Goal: Information Seeking & Learning: Learn about a topic

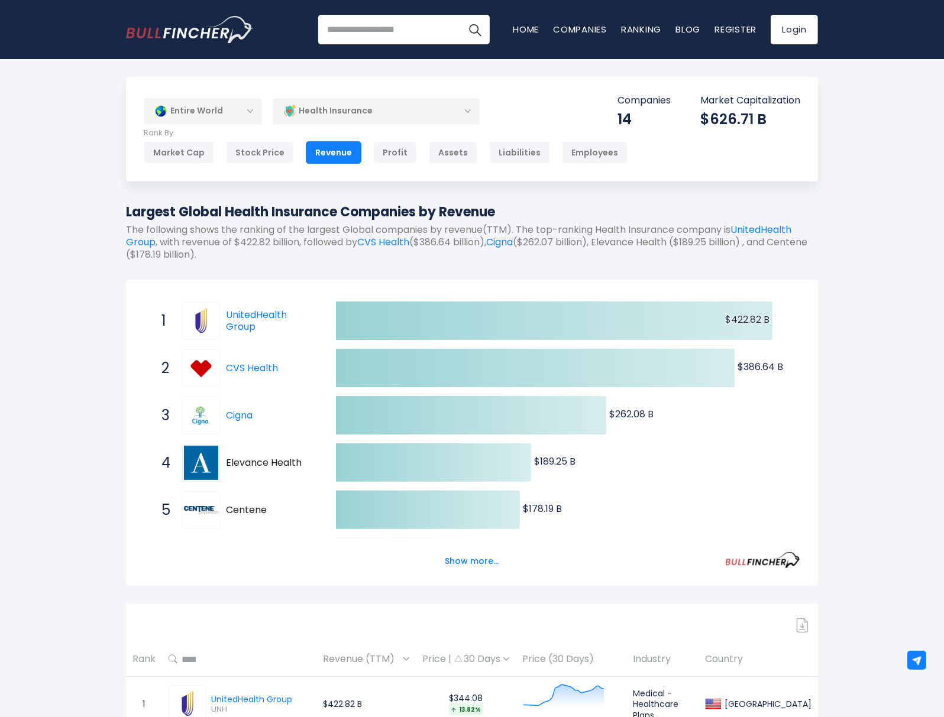
click at [247, 105] on div "Entire World" at bounding box center [203, 111] width 118 height 27
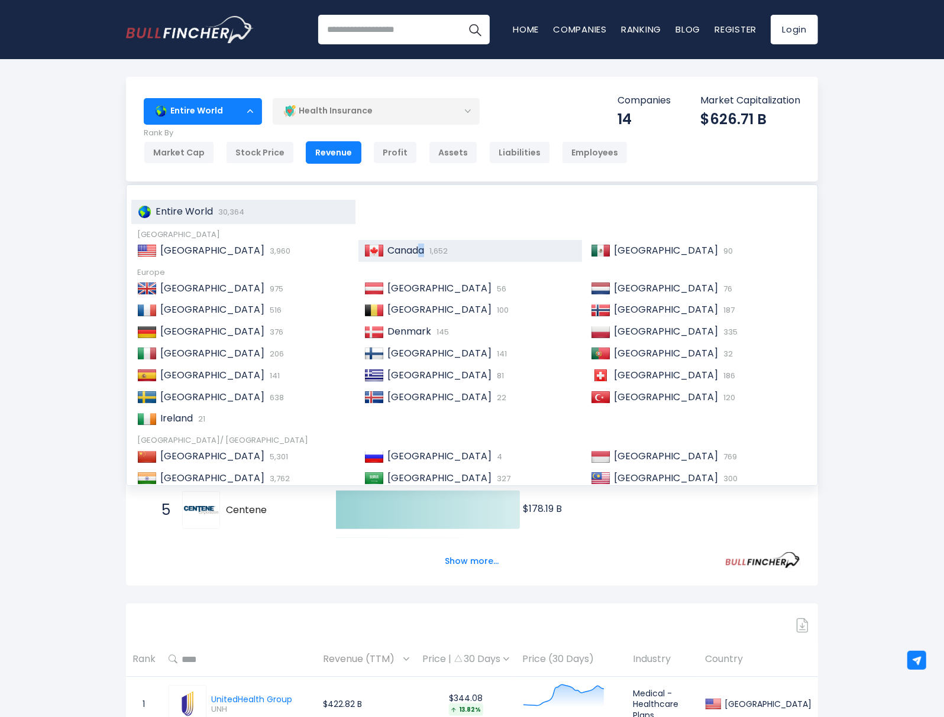
click at [420, 248] on span "Canada" at bounding box center [405, 251] width 37 height 14
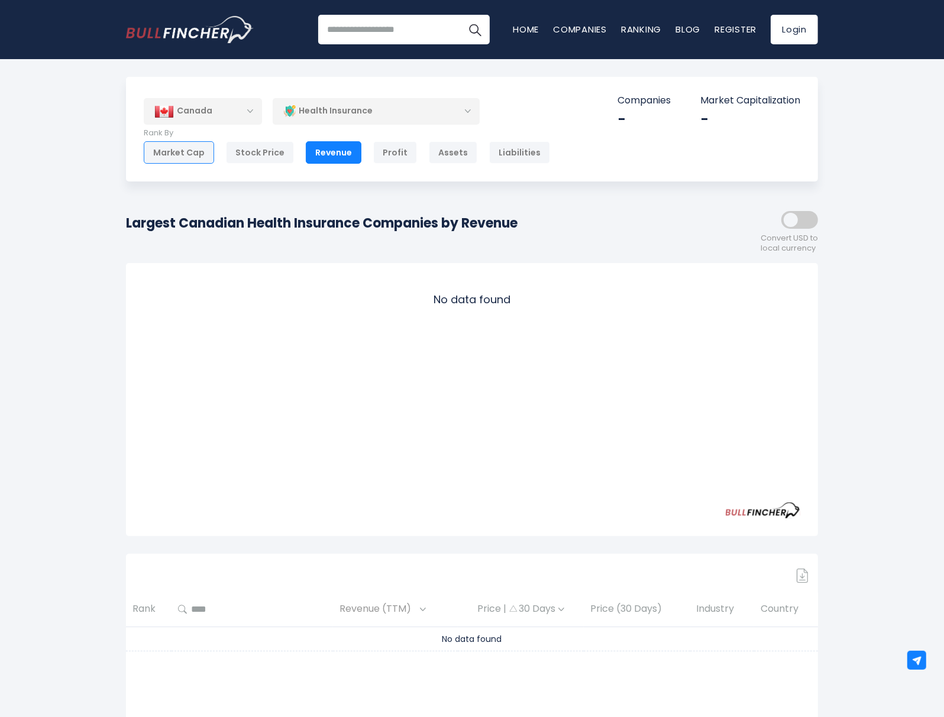
click at [200, 153] on div "Market Cap" at bounding box center [179, 152] width 70 height 22
click at [330, 115] on div "Health Insurance" at bounding box center [376, 111] width 207 height 27
